Goal: Information Seeking & Learning: Learn about a topic

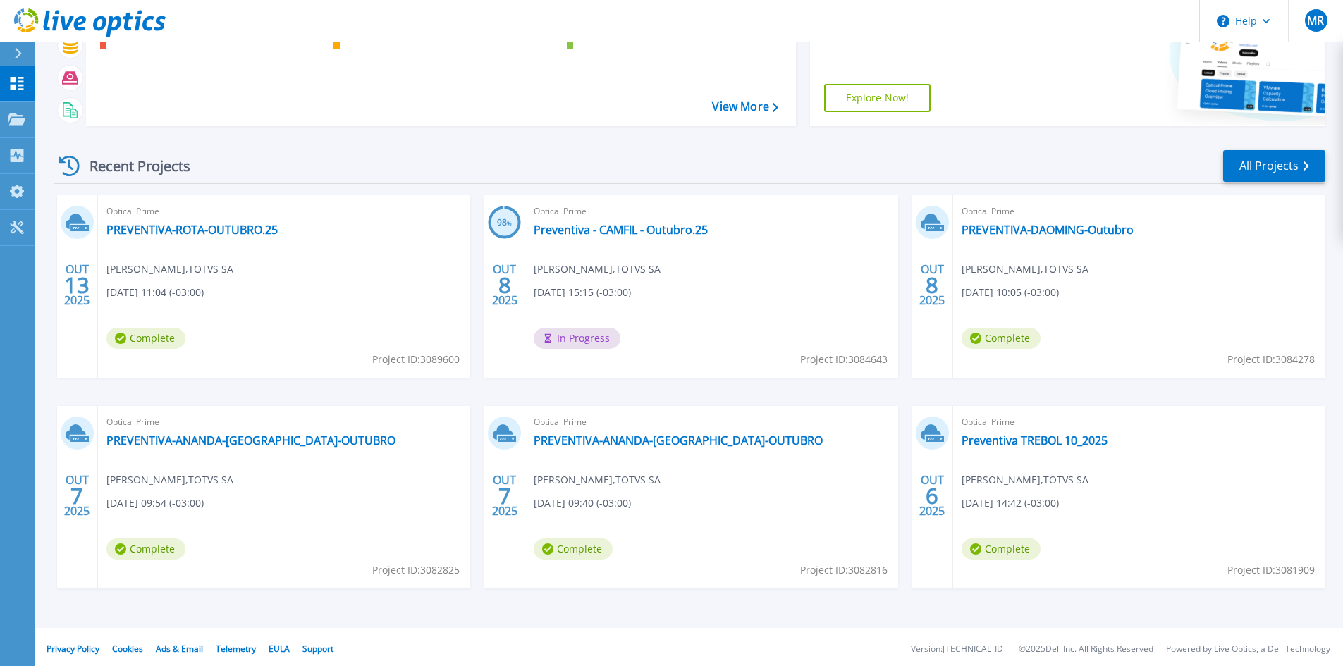
scroll to position [115, 0]
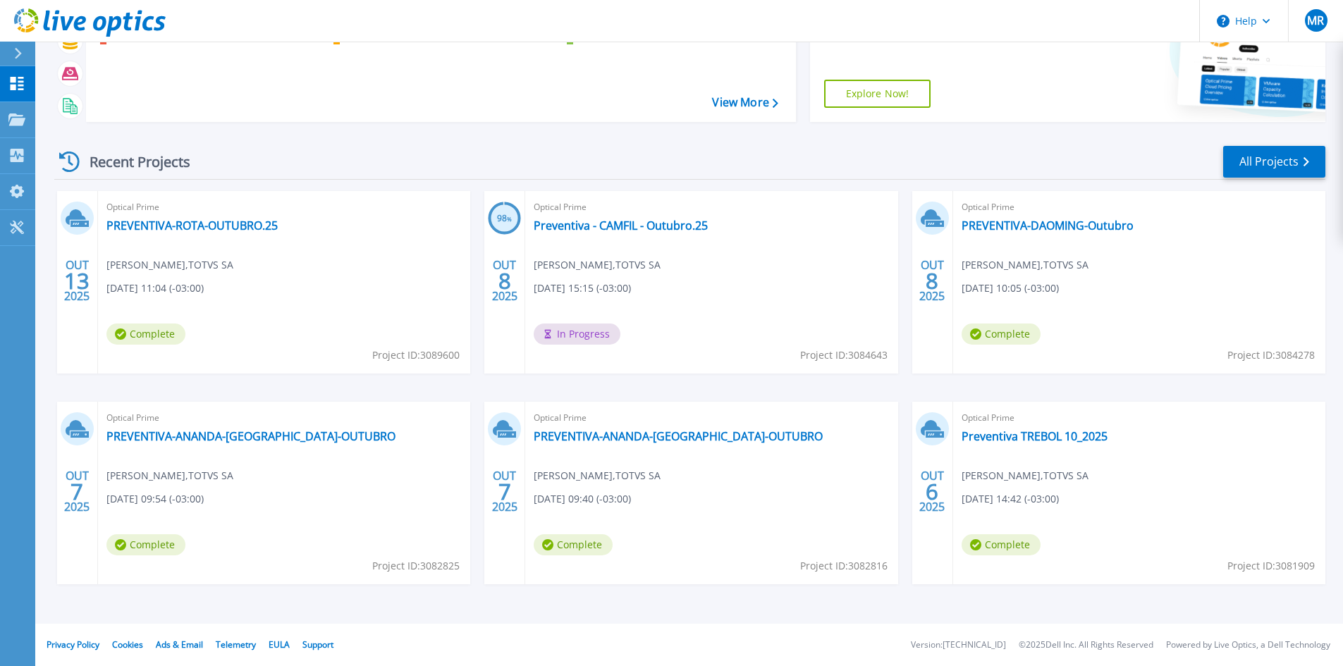
click at [737, 258] on div "Optical Prime Preventiva - CAMFIL - Outubro.25 [PERSON_NAME] , TOTVS [DATE] 15:…" at bounding box center [711, 282] width 372 height 183
click at [737, 258] on div "Optical Prime Preventiva - CAMFIL - Outubro.25 Matheus Rotundo , TOTVS SA 10/08…" at bounding box center [711, 282] width 372 height 183
click at [658, 230] on link "Preventiva - CAMFIL - Outubro.25" at bounding box center [621, 226] width 174 height 14
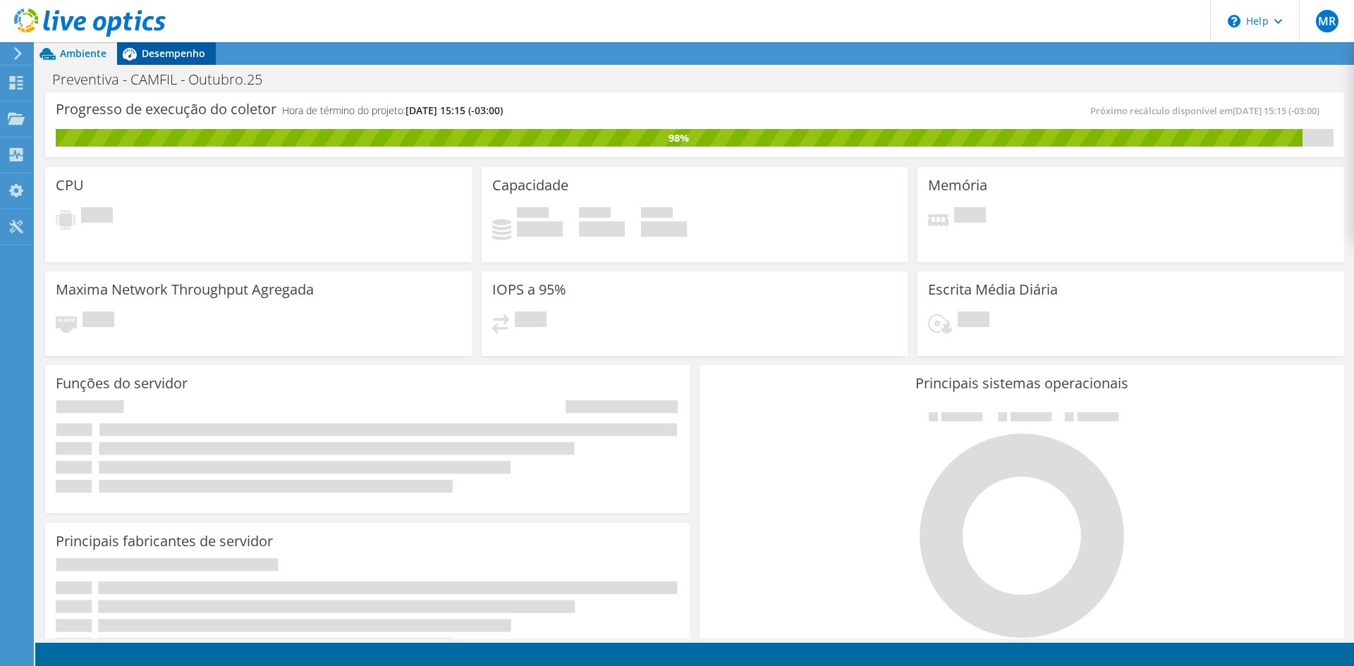
click at [164, 57] on span "Desempenho" at bounding box center [173, 53] width 63 height 13
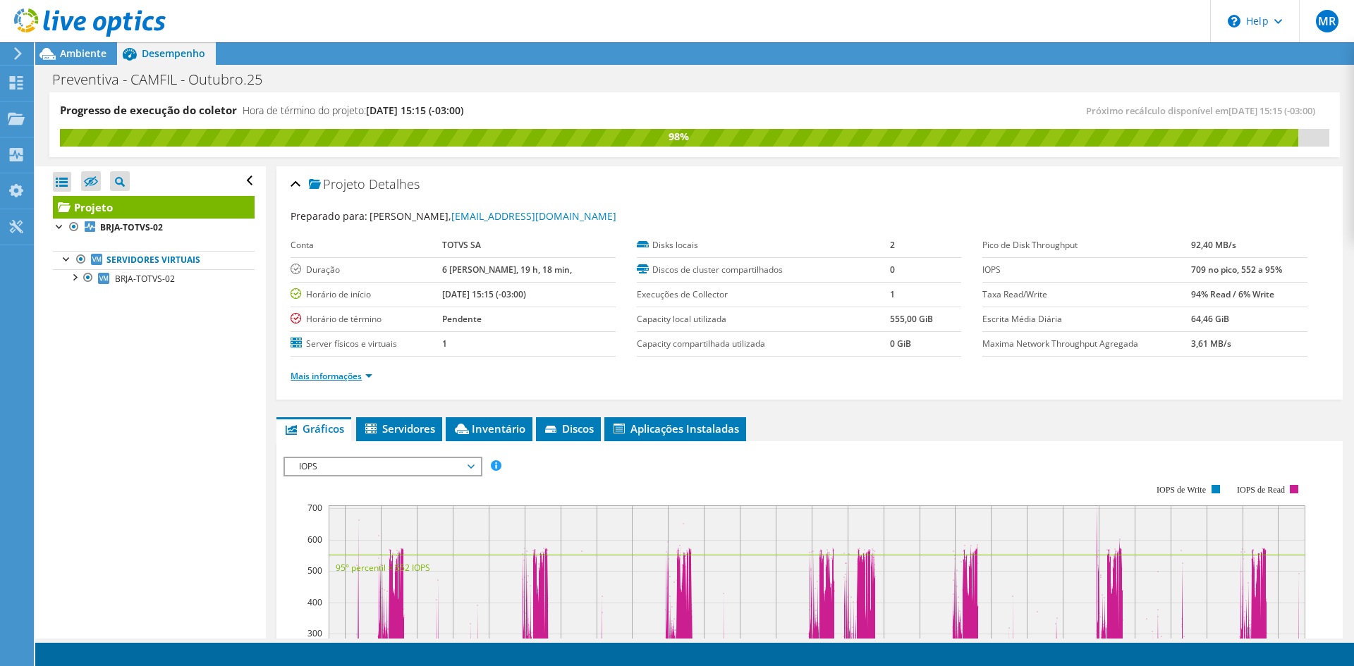
click at [360, 376] on link "Mais informações" at bounding box center [332, 376] width 82 height 12
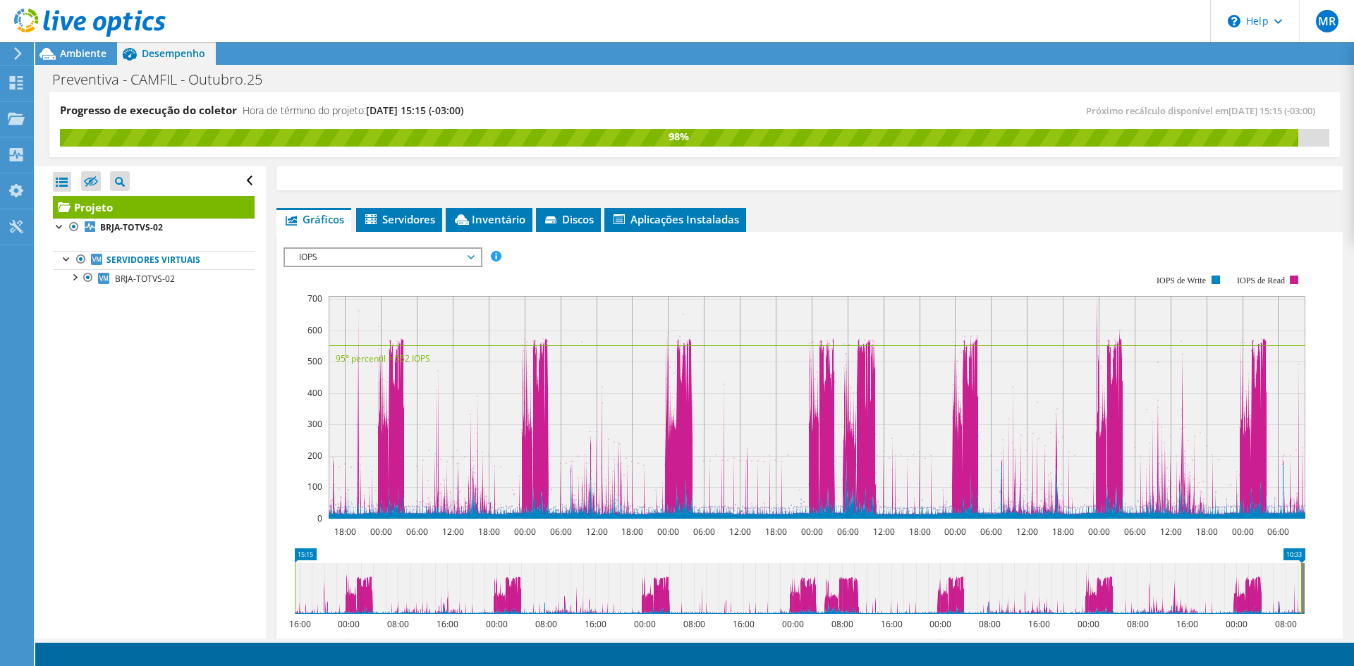
scroll to position [494, 0]
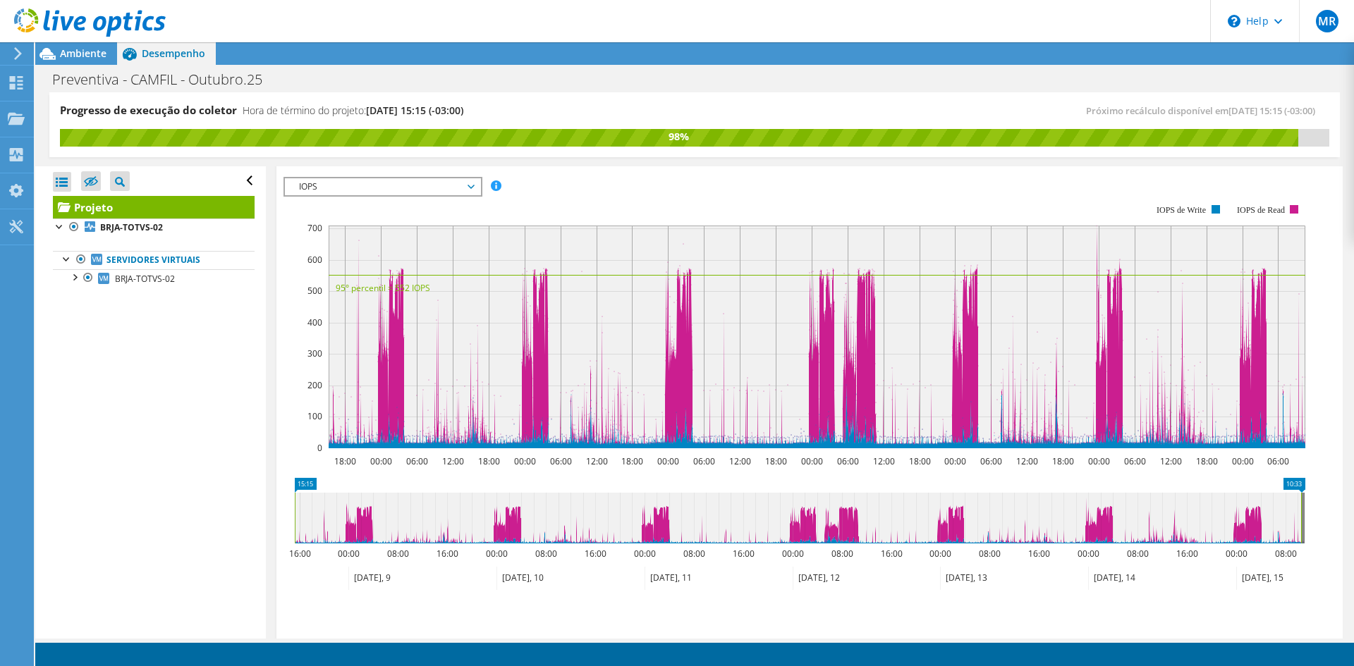
click at [447, 188] on span "IOPS" at bounding box center [382, 186] width 181 height 17
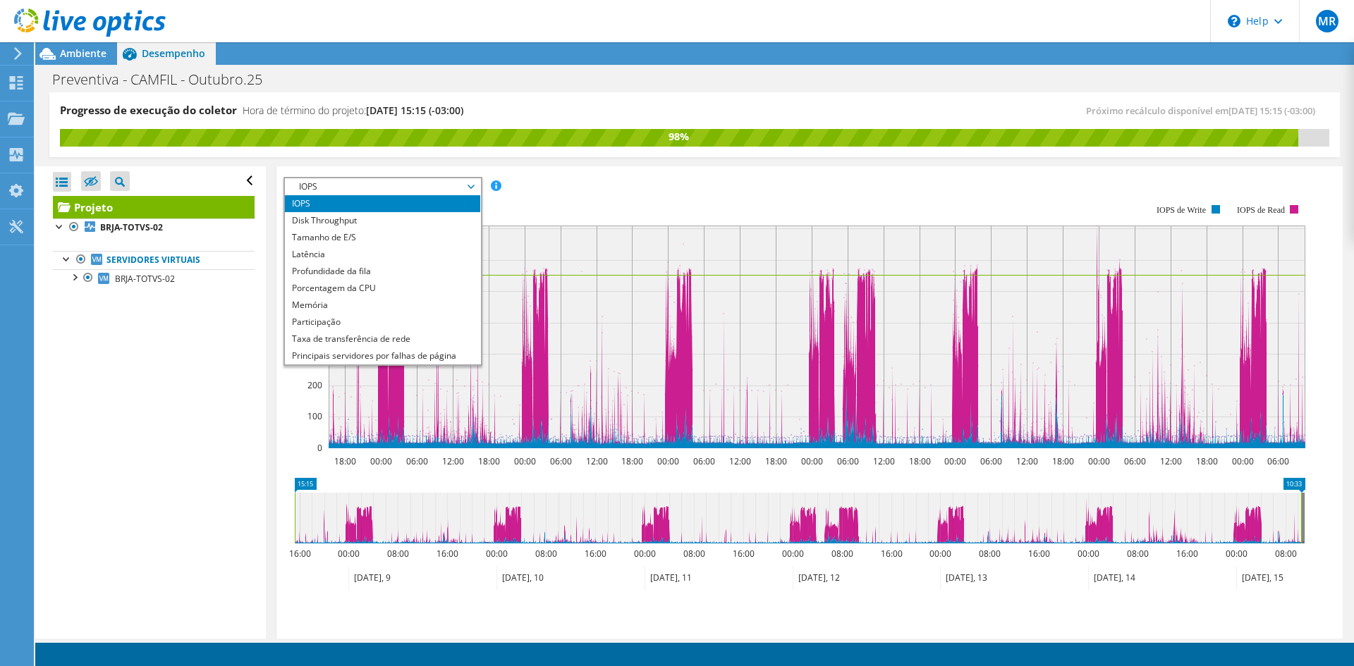
click at [447, 188] on span "IOPS" at bounding box center [382, 186] width 181 height 17
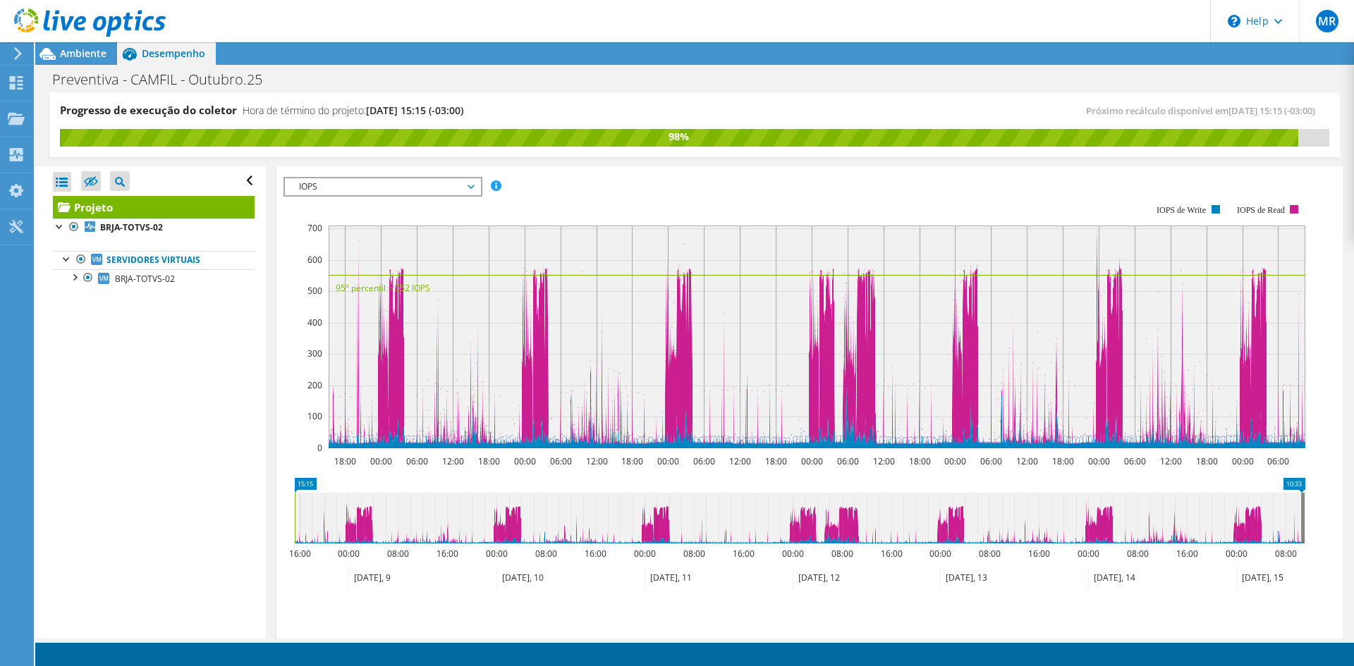
click at [447, 188] on span "IOPS" at bounding box center [382, 186] width 181 height 17
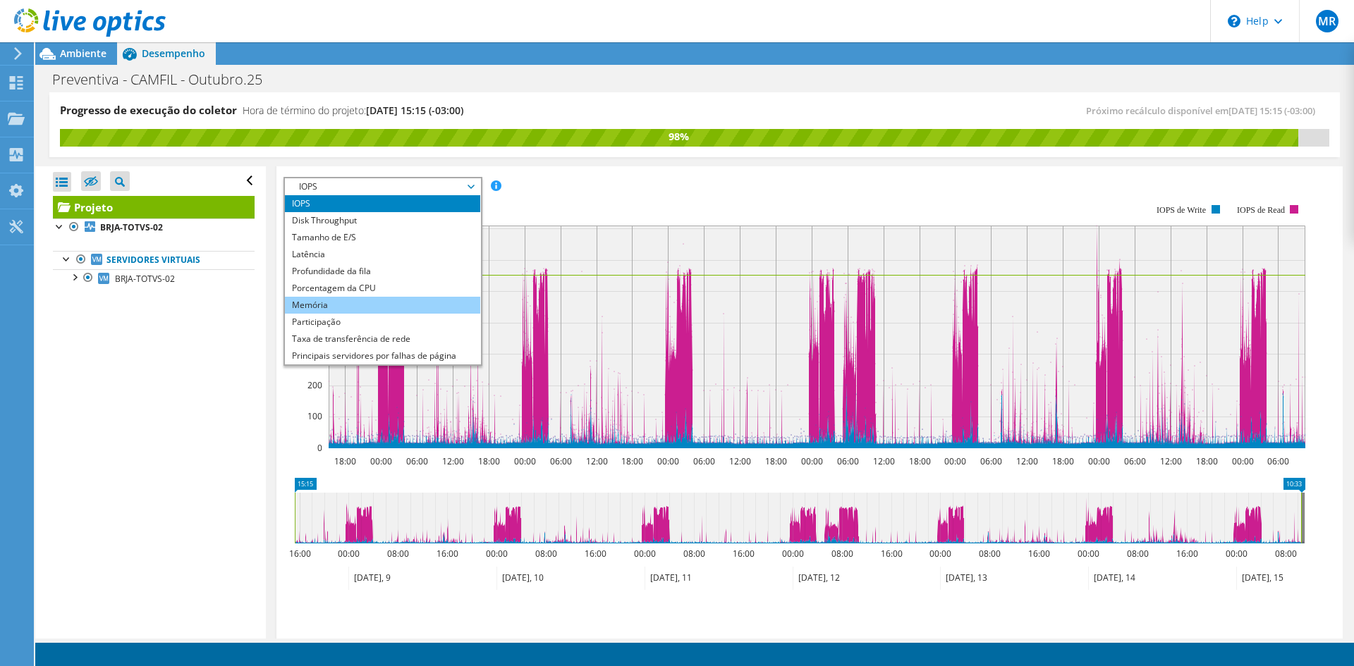
click at [362, 298] on li "Memória" at bounding box center [382, 305] width 195 height 17
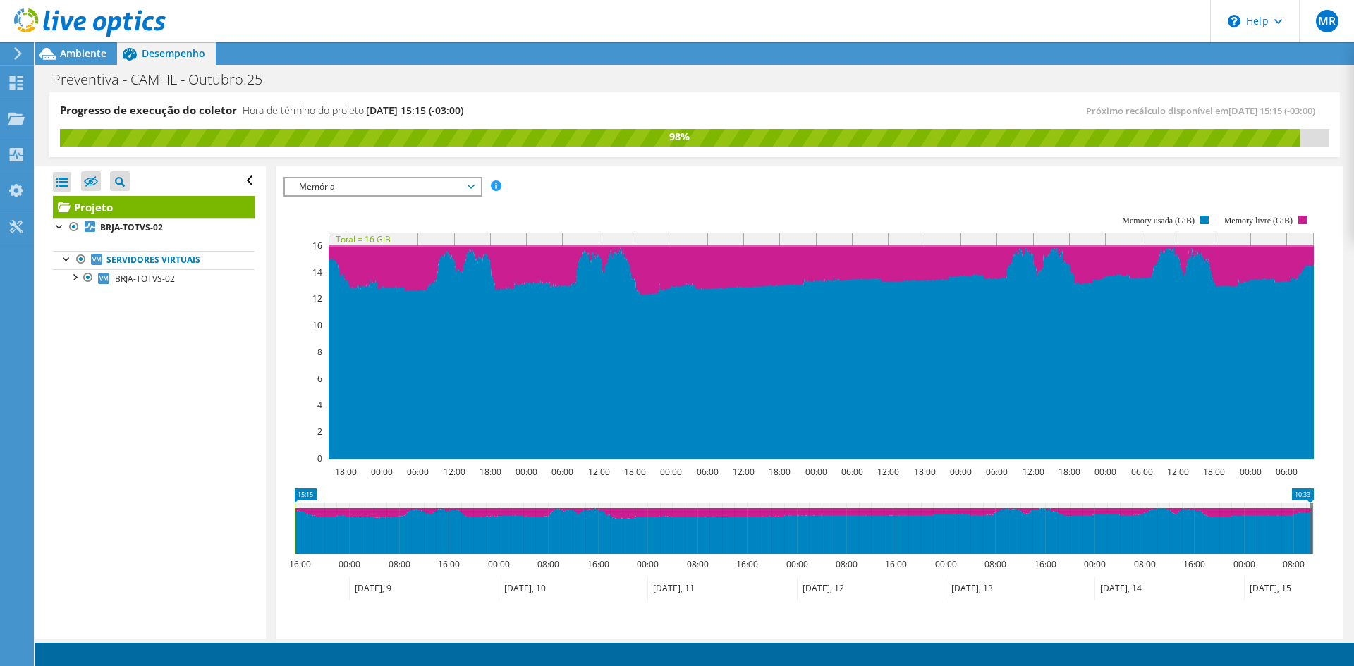
click at [403, 178] on span "Memória" at bounding box center [382, 186] width 181 height 17
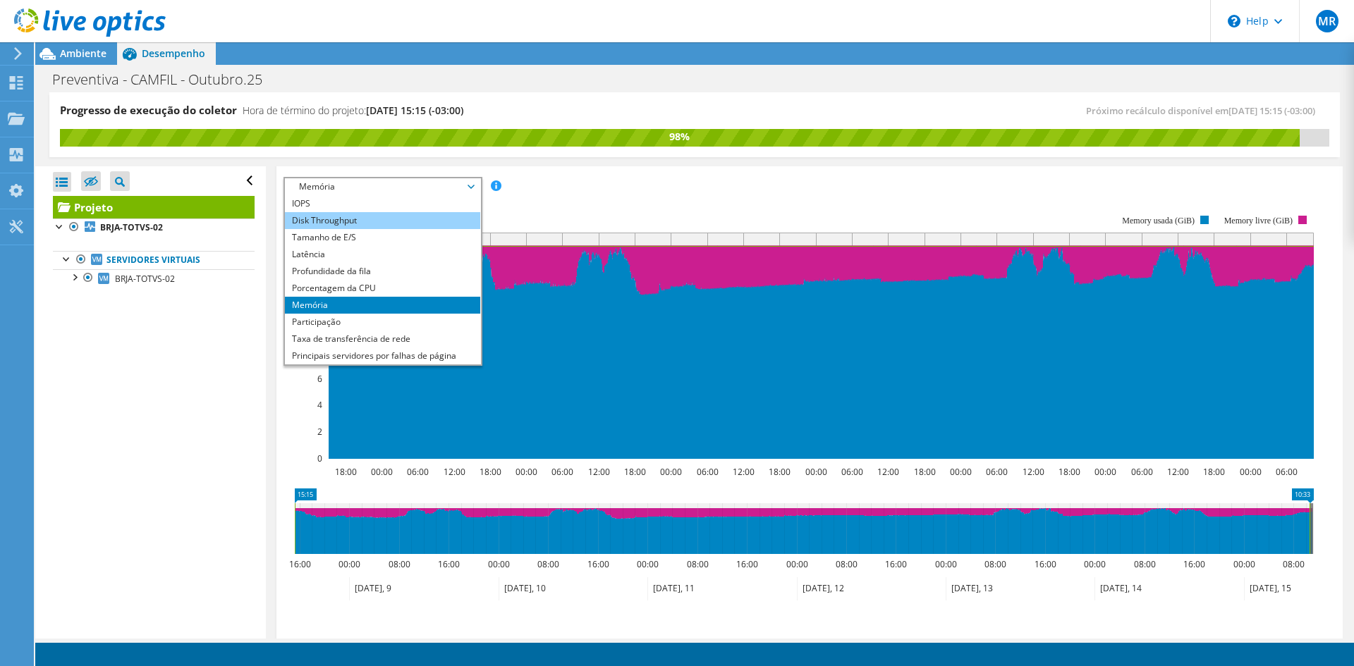
click at [360, 219] on li "Disk Throughput" at bounding box center [382, 220] width 195 height 17
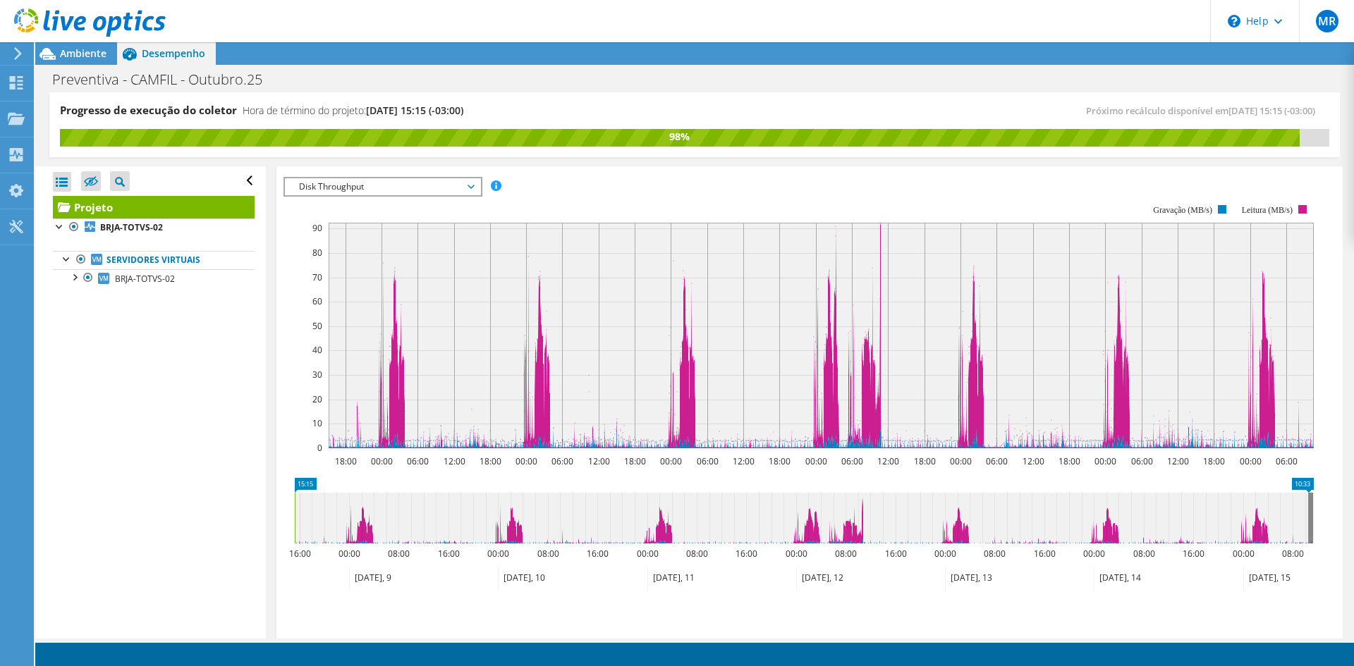
click at [377, 189] on span "Disk Throughput" at bounding box center [382, 186] width 181 height 17
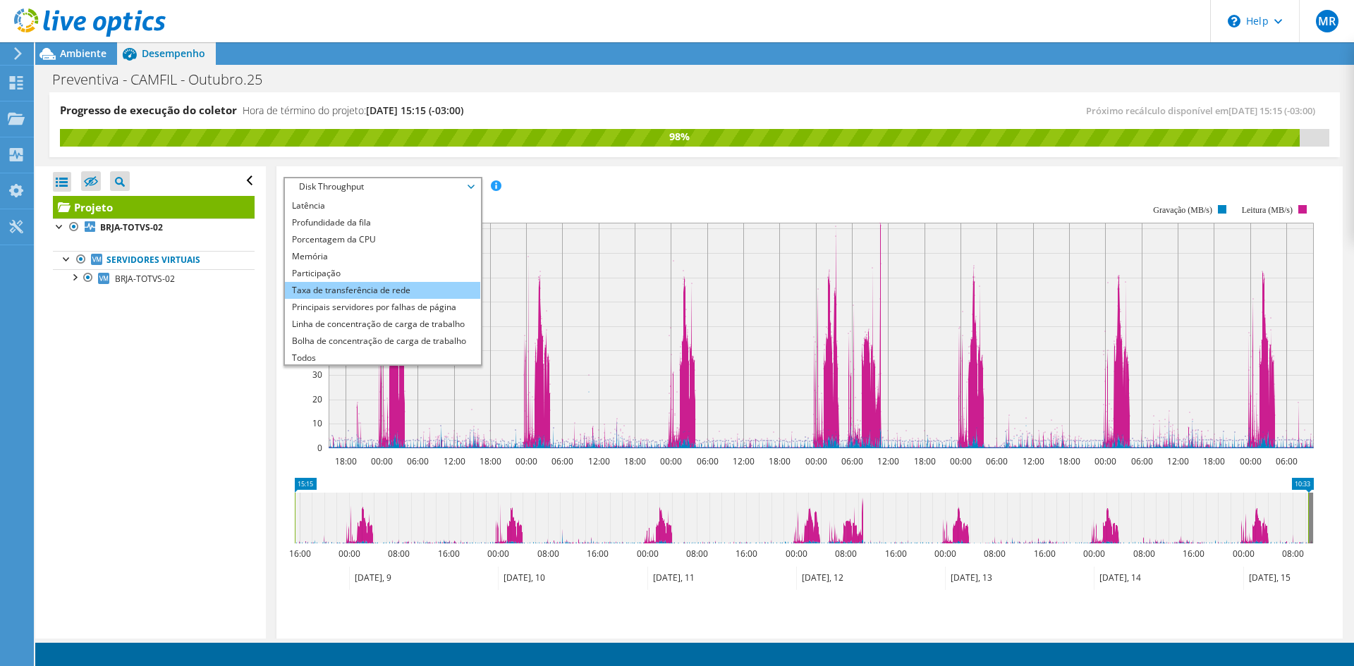
scroll to position [51, 0]
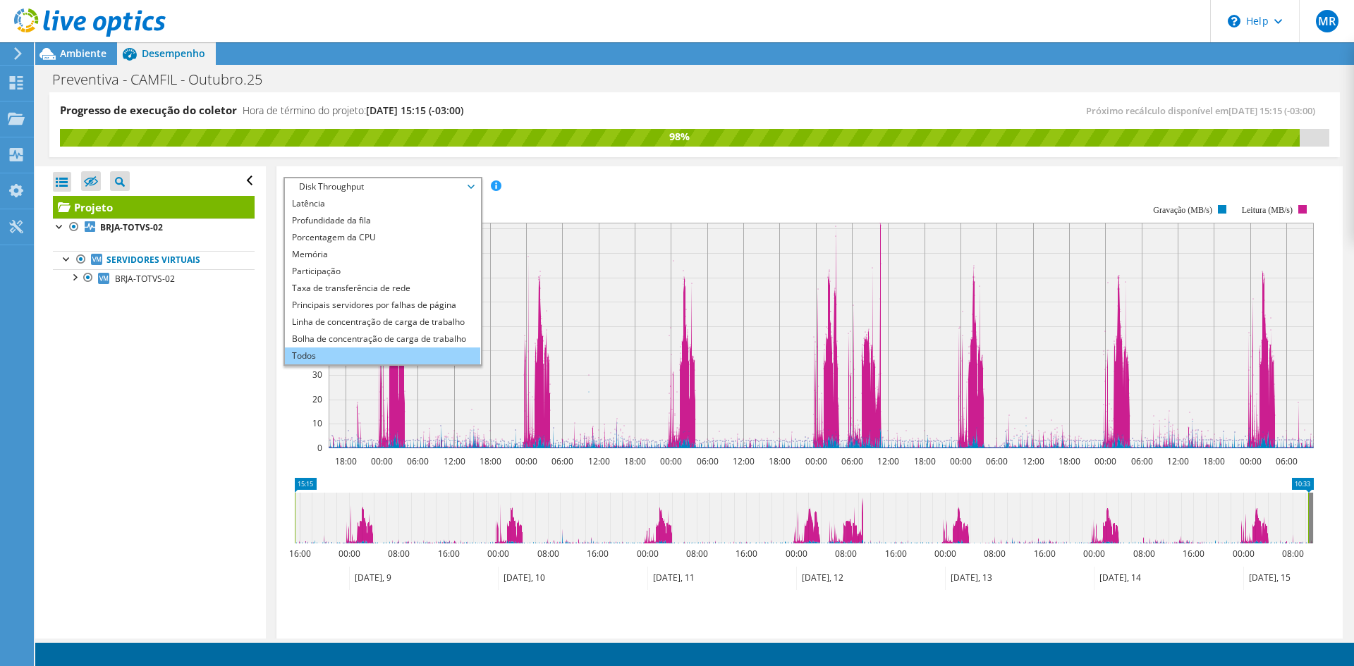
click at [348, 351] on li "Todos" at bounding box center [382, 356] width 195 height 17
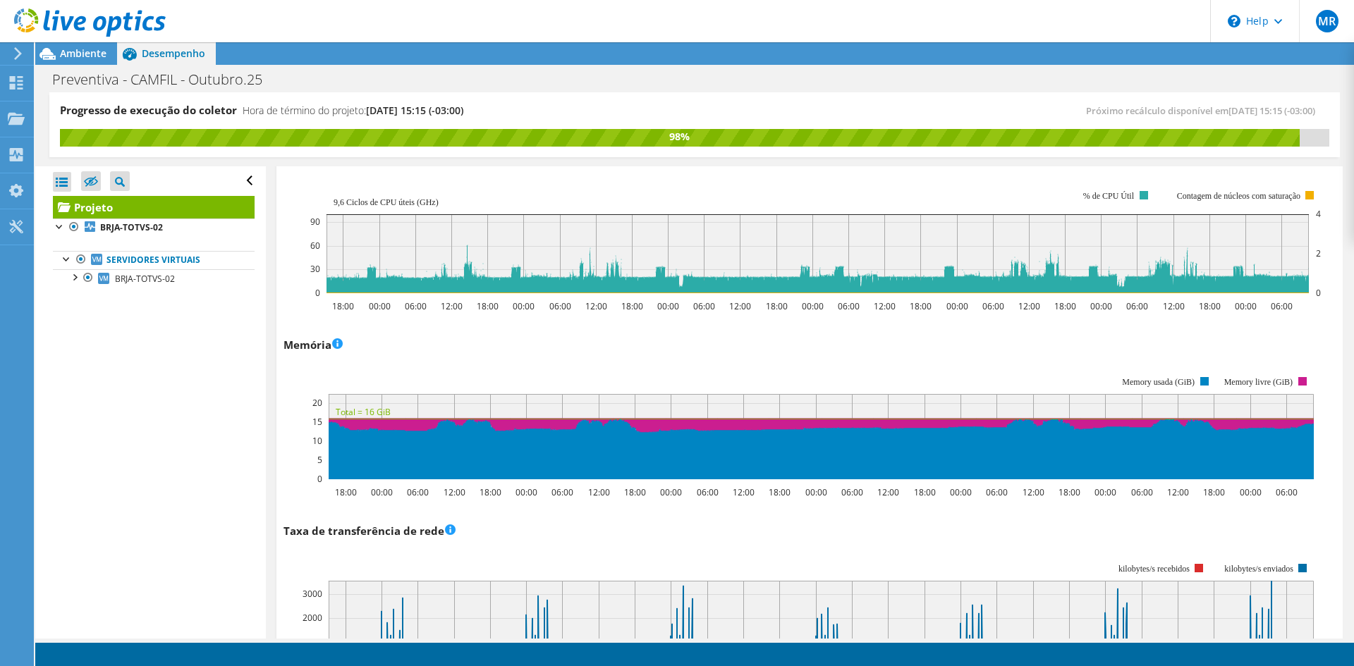
scroll to position [1410, 0]
